Goal: Information Seeking & Learning: Learn about a topic

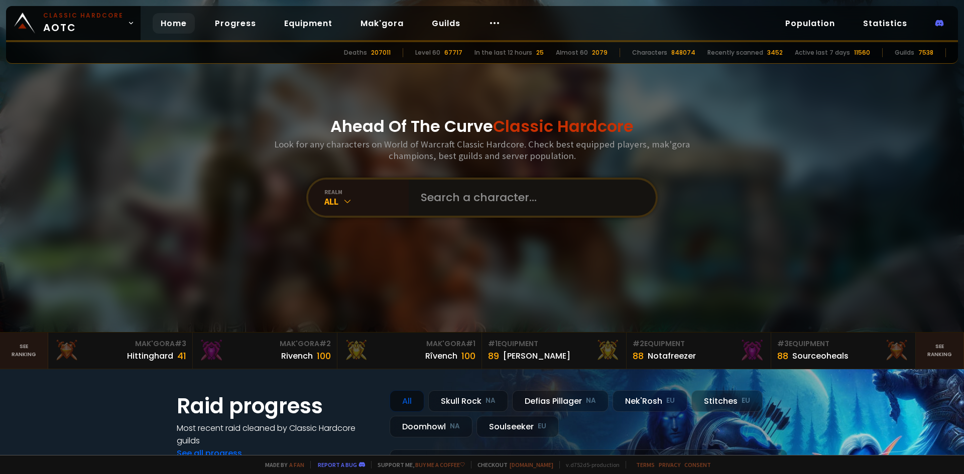
click at [454, 198] on input "text" at bounding box center [529, 198] width 229 height 36
type input "hashera"
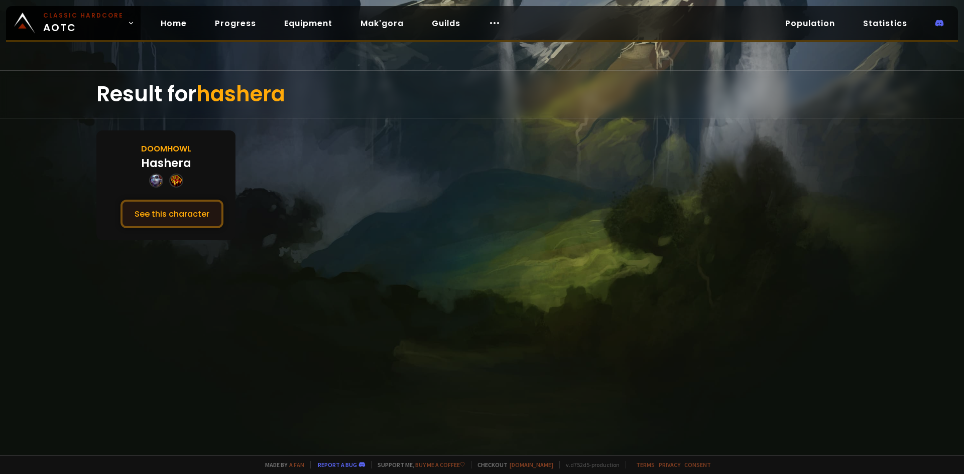
click at [206, 218] on button "See this character" at bounding box center [171, 214] width 103 height 29
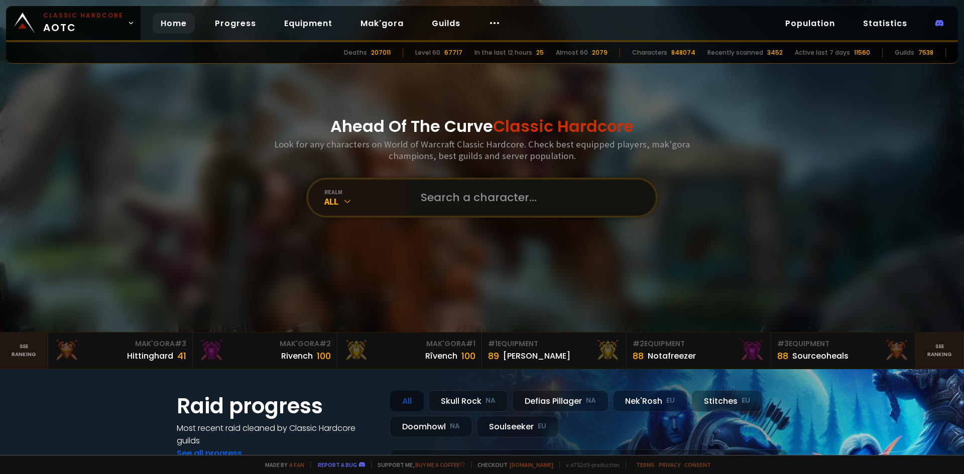
click at [481, 203] on input "text" at bounding box center [529, 198] width 229 height 36
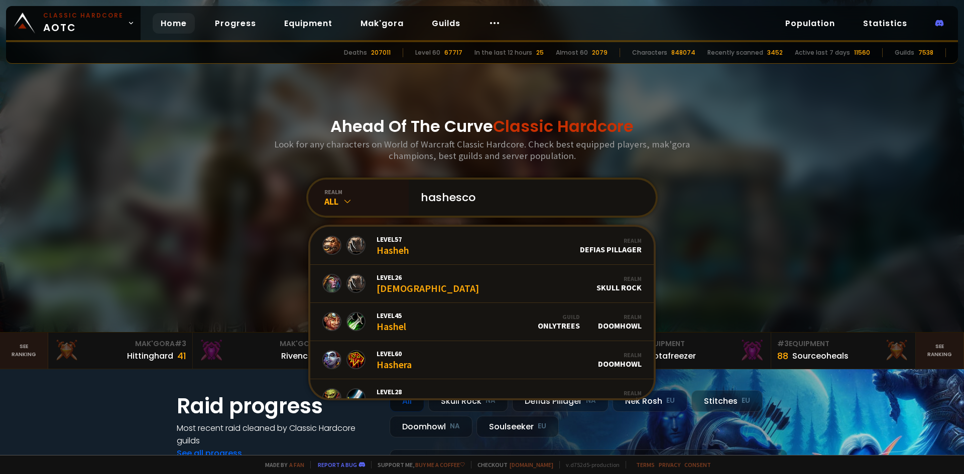
type input "hashescoc"
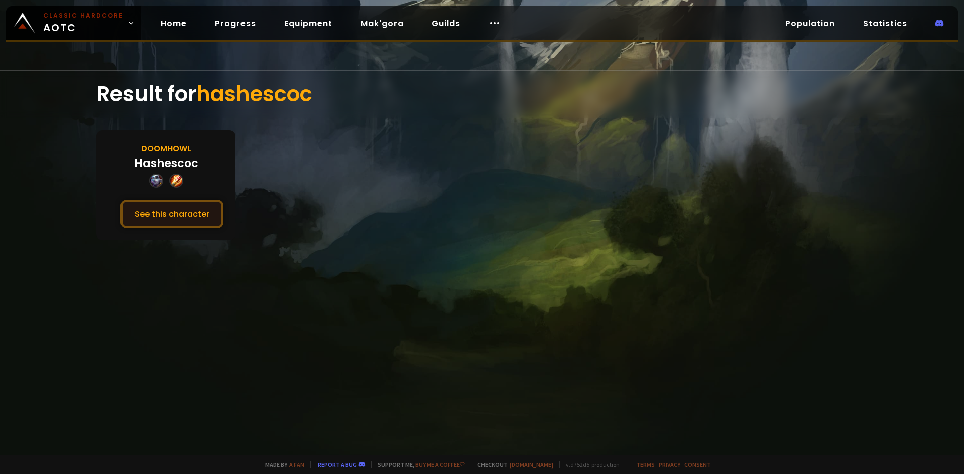
click at [201, 208] on button "See this character" at bounding box center [171, 214] width 103 height 29
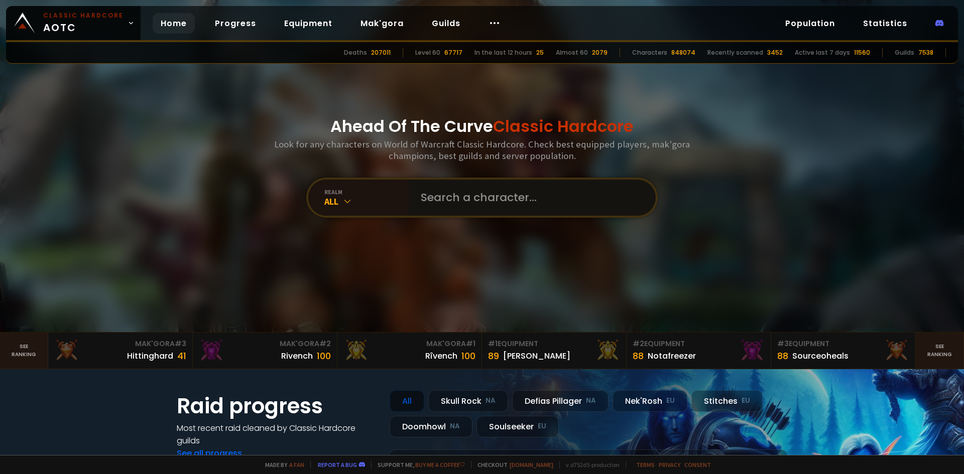
click at [434, 206] on input "text" at bounding box center [529, 198] width 229 height 36
type input "hashera"
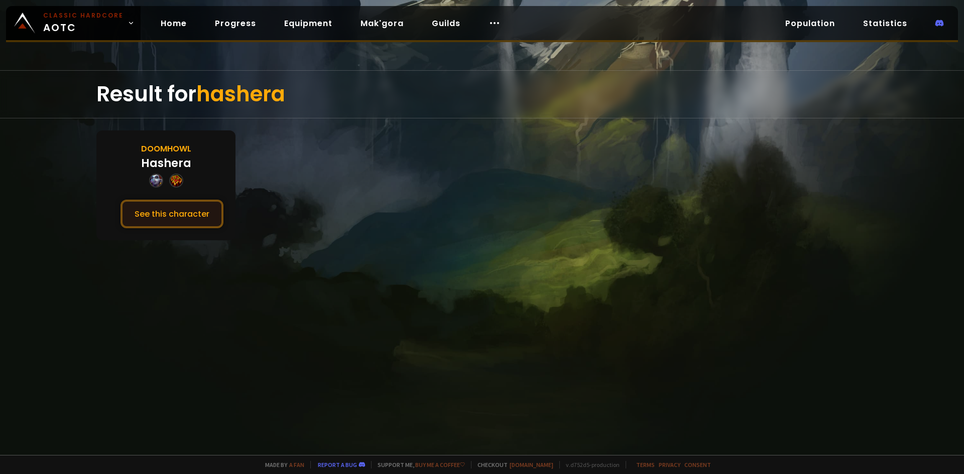
click at [184, 214] on button "See this character" at bounding box center [171, 214] width 103 height 29
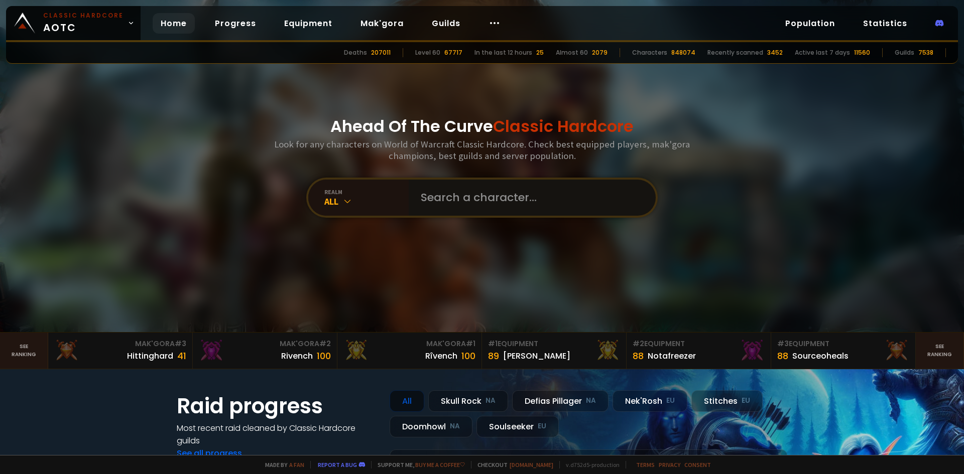
click at [455, 202] on input "text" at bounding box center [529, 198] width 229 height 36
type input "skimple"
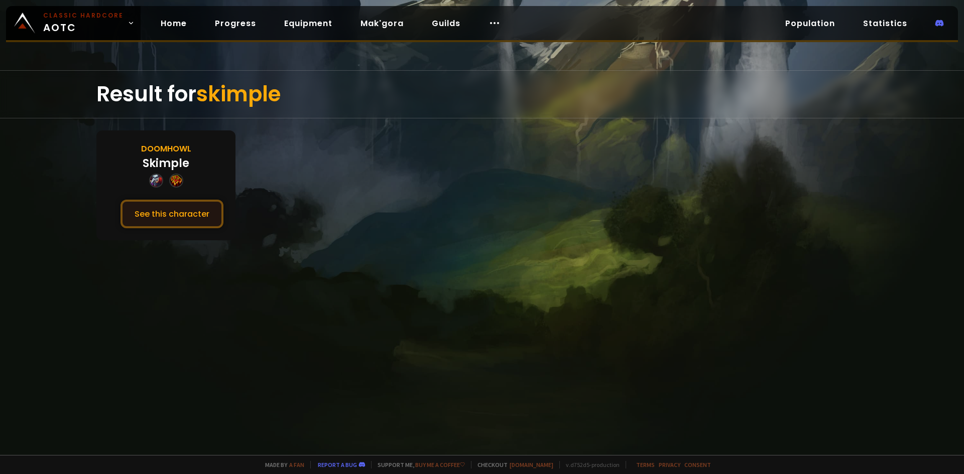
click at [171, 207] on button "See this character" at bounding box center [171, 214] width 103 height 29
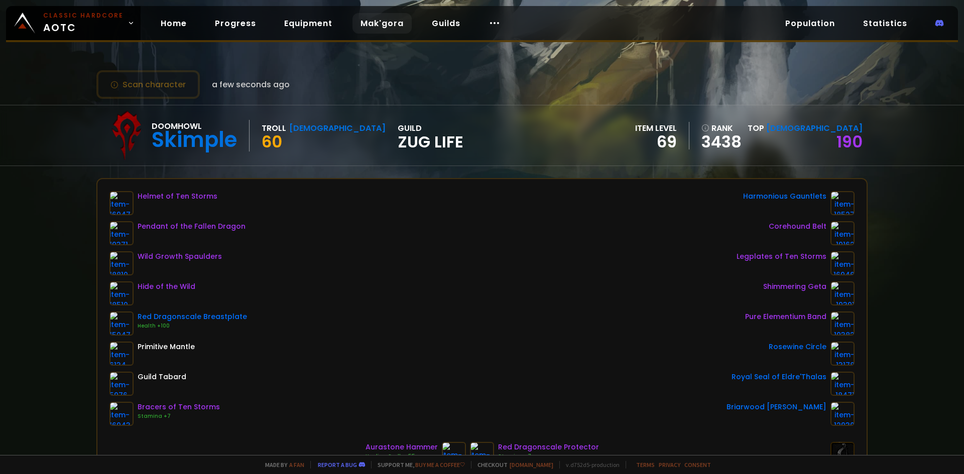
click at [368, 26] on link "Mak'gora" at bounding box center [381, 23] width 59 height 21
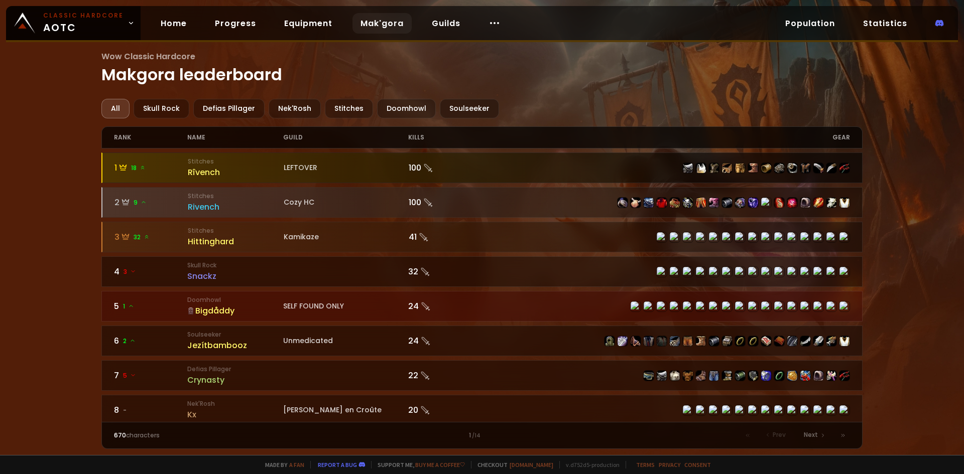
click at [220, 171] on div "Rîvench" at bounding box center [236, 172] width 96 height 13
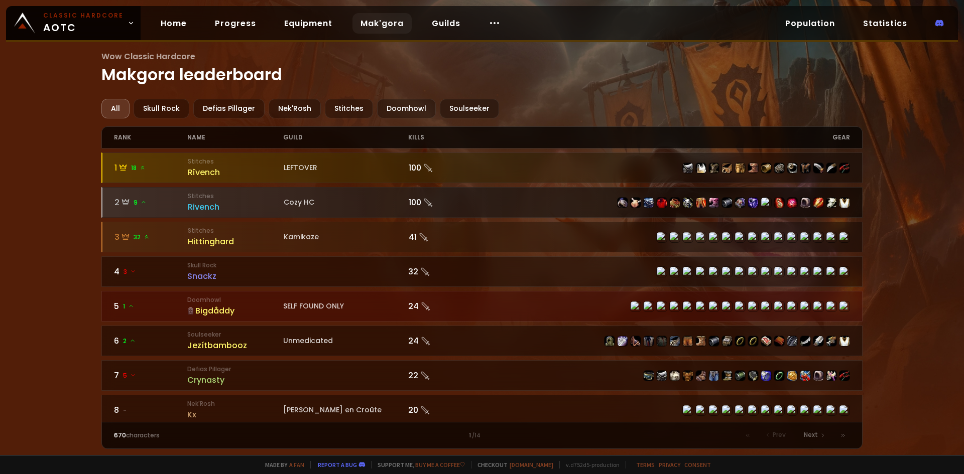
click at [230, 201] on div "Rivench" at bounding box center [236, 207] width 96 height 13
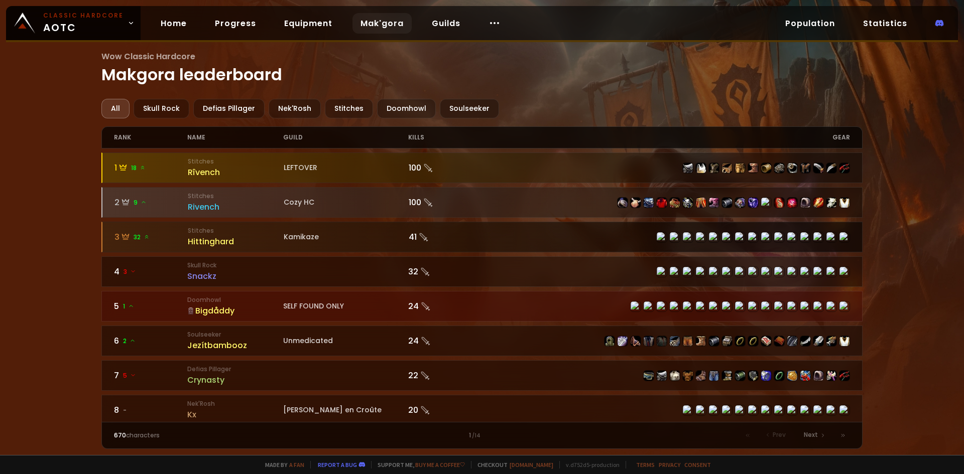
click at [232, 236] on div "Hittinghard" at bounding box center [236, 241] width 96 height 13
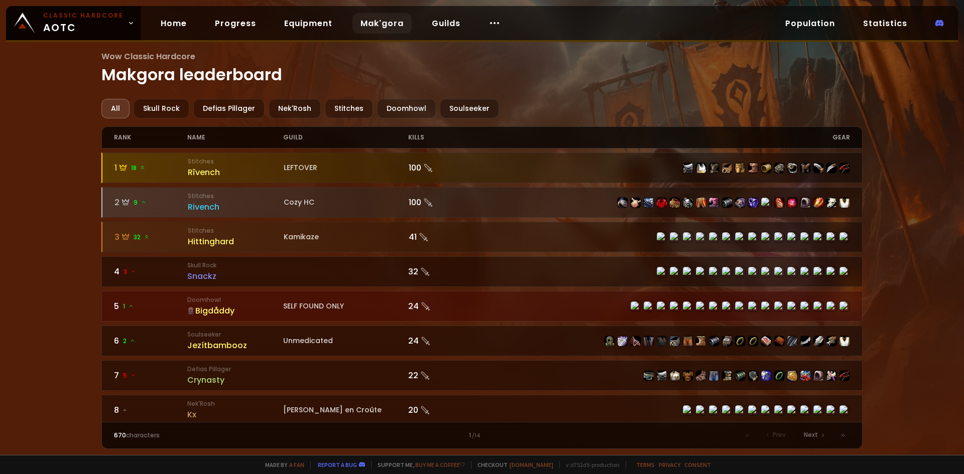
click at [257, 307] on div "Bigdåddy" at bounding box center [235, 311] width 96 height 13
click at [267, 308] on div "Bigdåddy" at bounding box center [235, 311] width 96 height 13
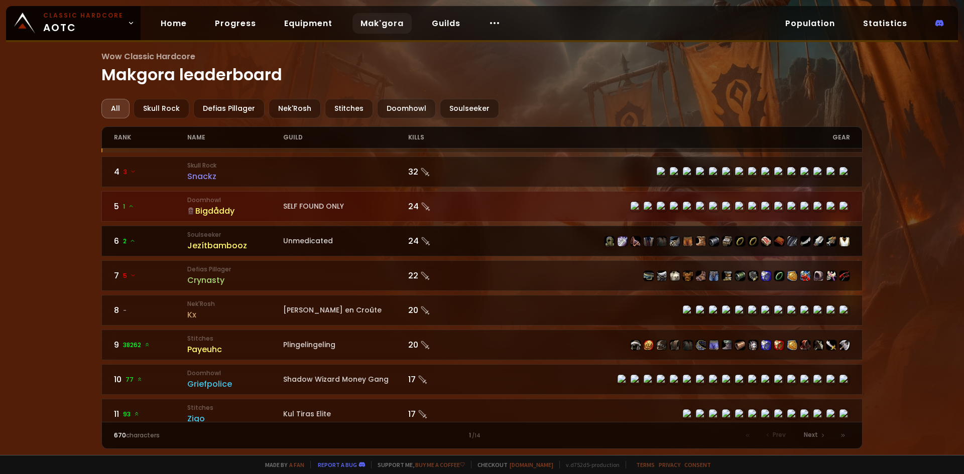
scroll to position [151, 0]
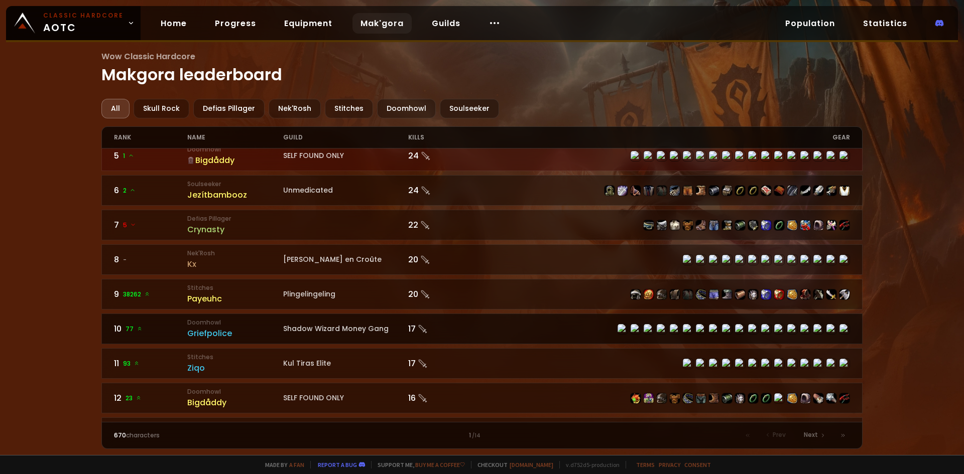
click at [257, 329] on div "Griefpolice" at bounding box center [235, 333] width 96 height 13
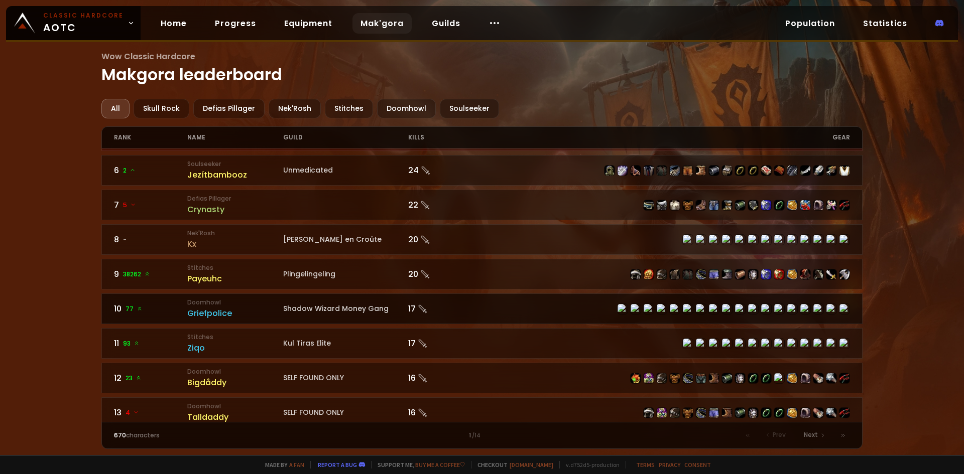
scroll to position [201, 0]
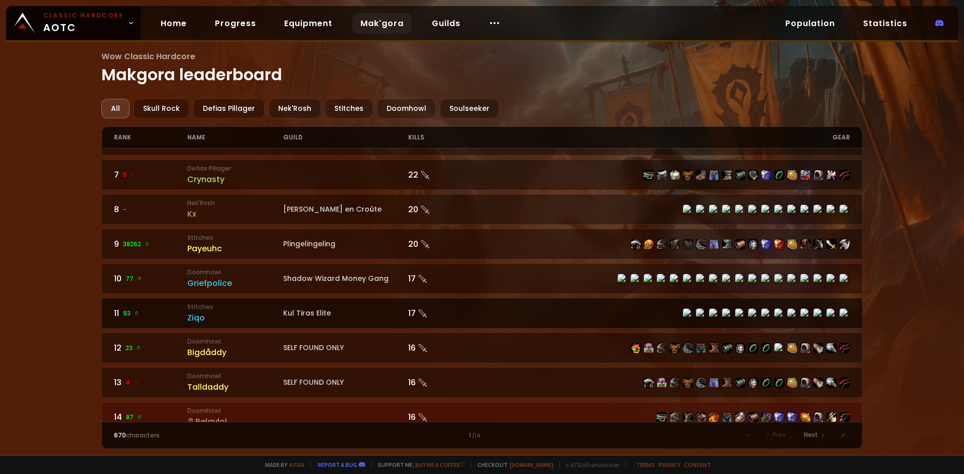
click at [638, 315] on div at bounding box center [666, 313] width 368 height 11
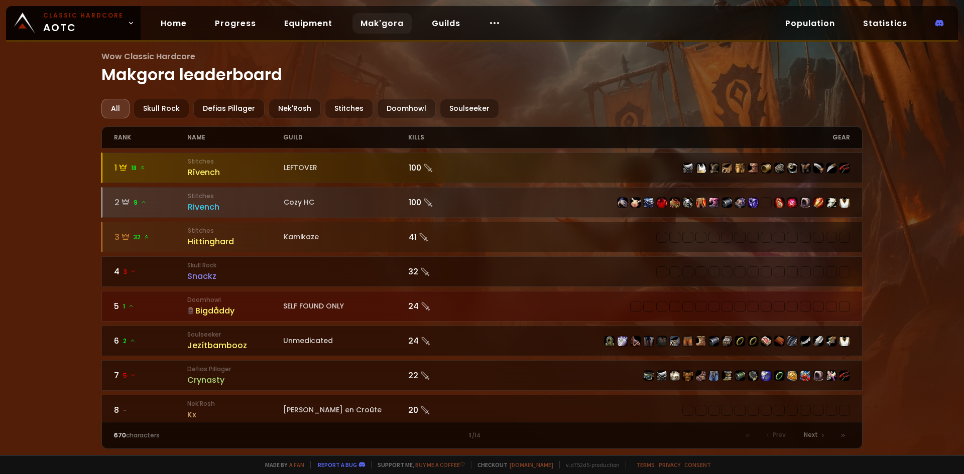
scroll to position [251, 0]
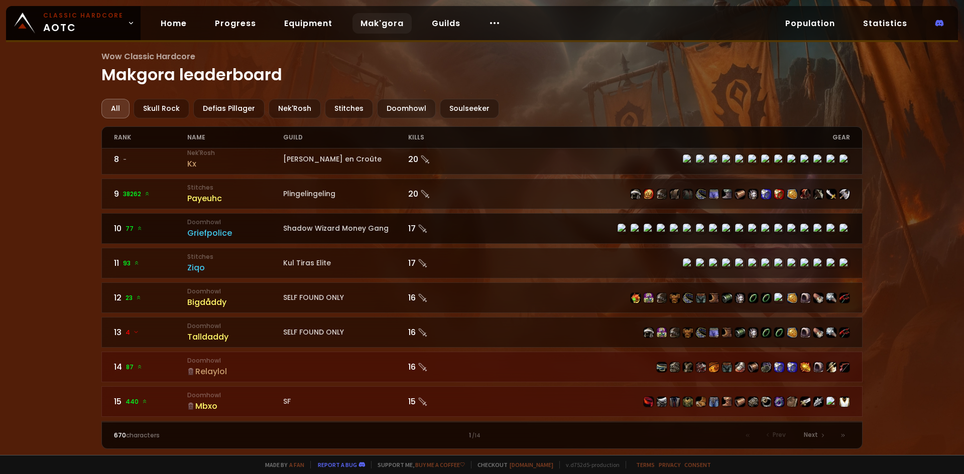
click at [343, 229] on div "Shadow Wizard Money Gang" at bounding box center [345, 228] width 125 height 11
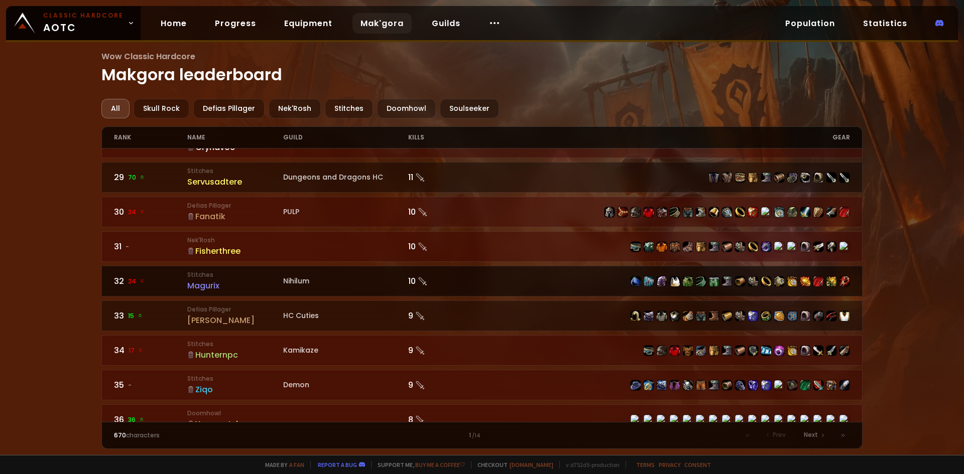
scroll to position [1261, 0]
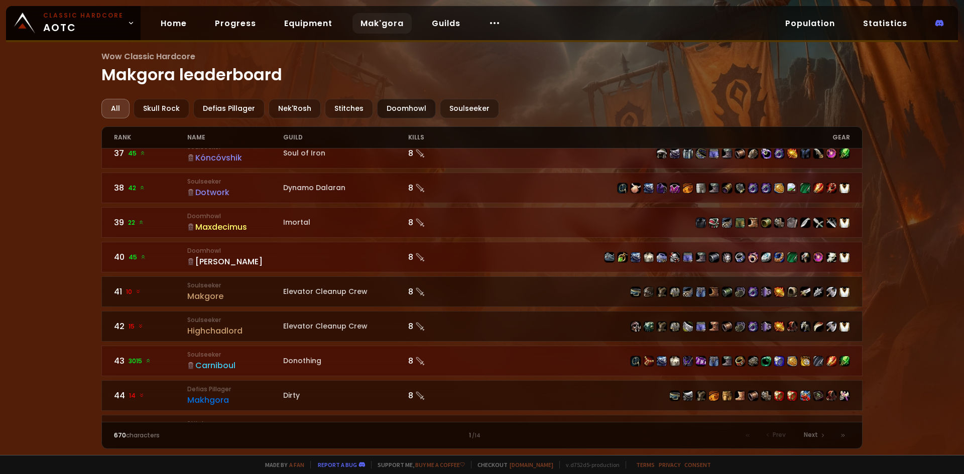
click at [386, 102] on div "Doomhowl" at bounding box center [406, 109] width 59 height 20
